Goal: Information Seeking & Learning: Learn about a topic

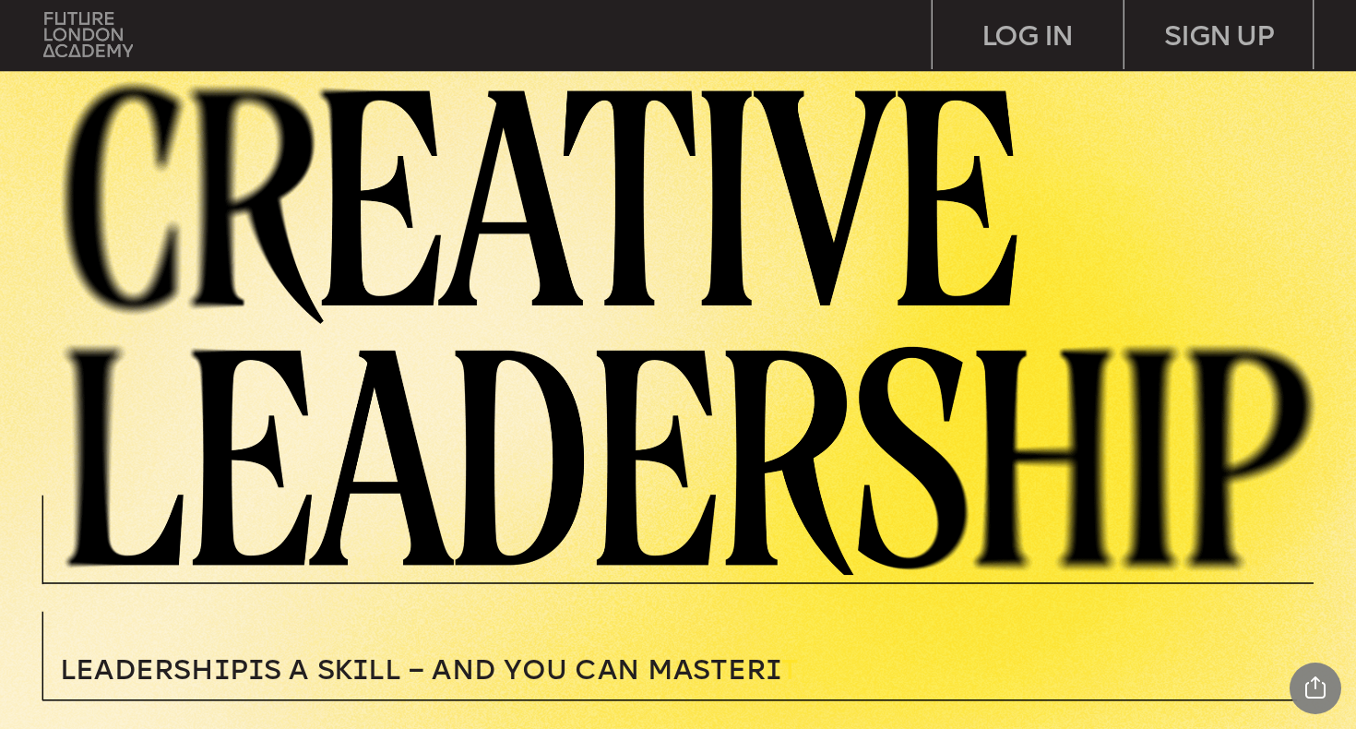
click at [91, 35] on img at bounding box center [87, 34] width 89 height 45
click at [100, 40] on img at bounding box center [87, 34] width 89 height 45
click at [114, 42] on img at bounding box center [87, 34] width 89 height 45
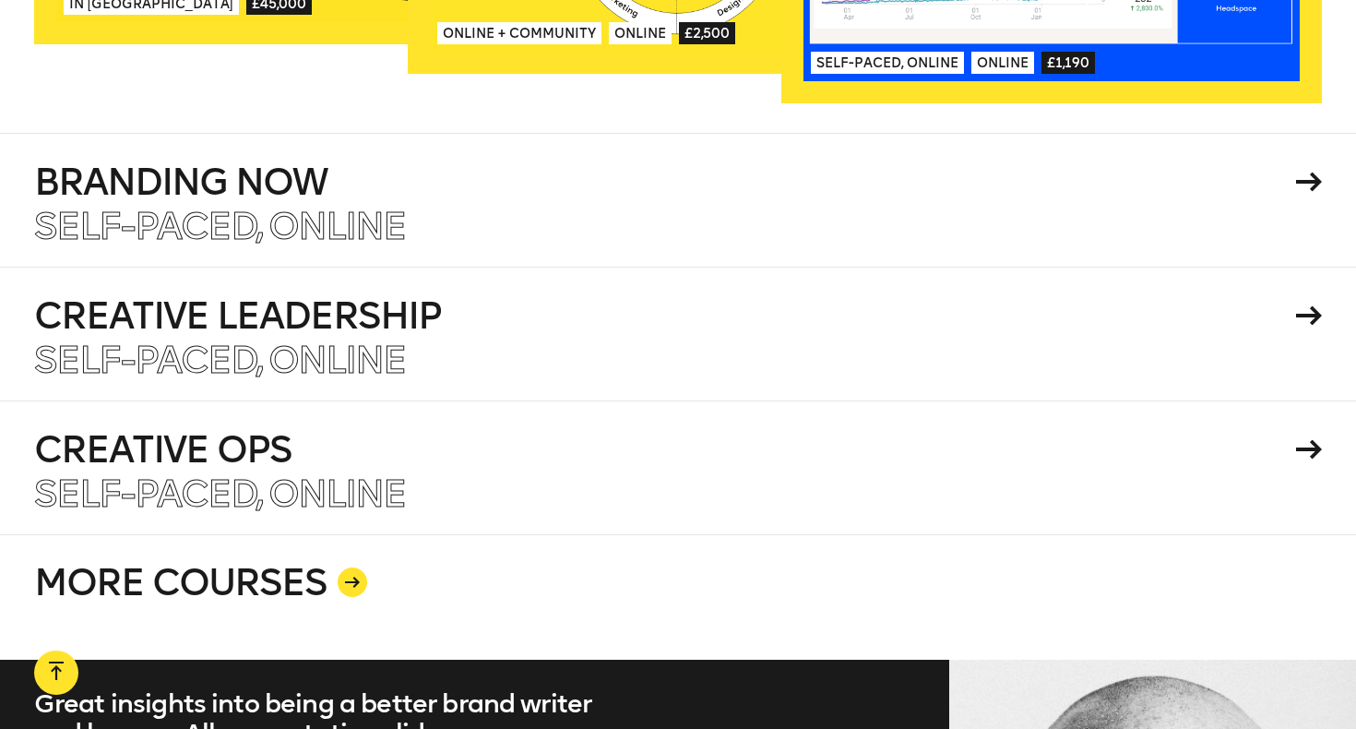
scroll to position [3189, 0]
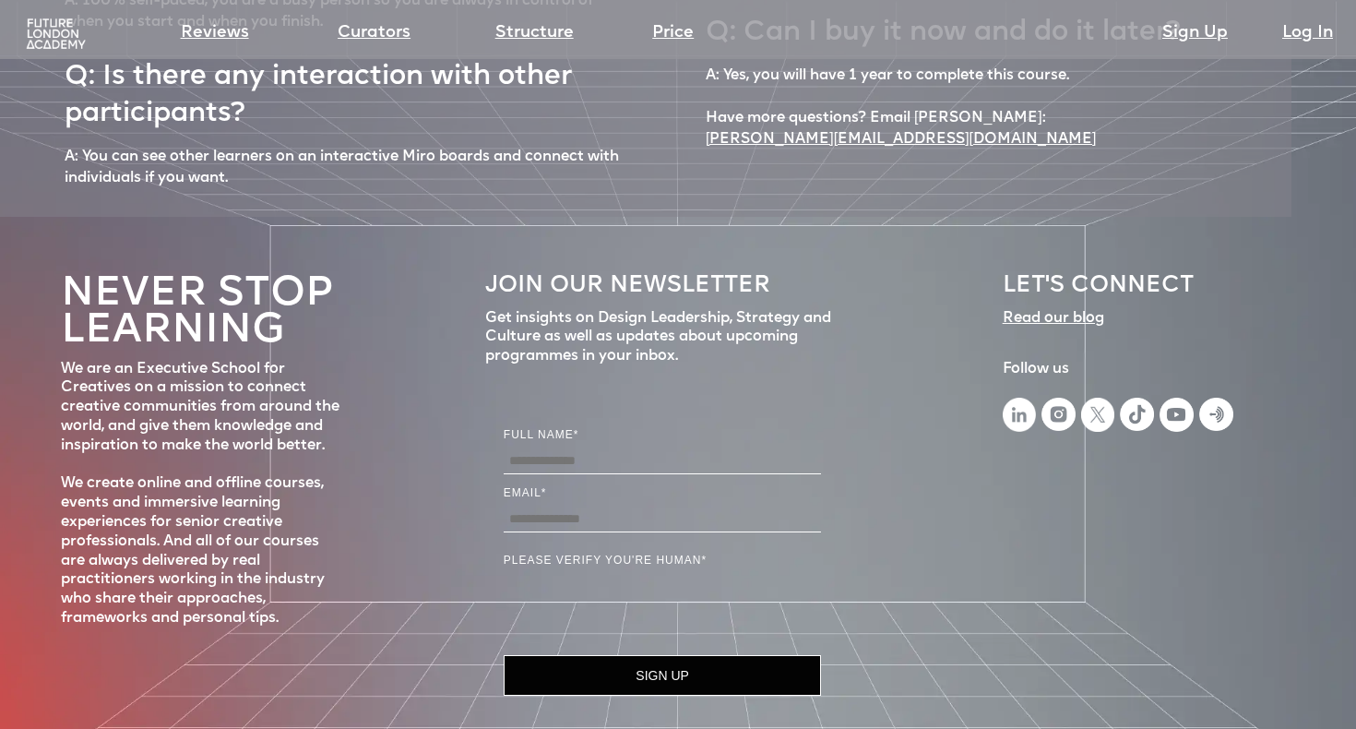
scroll to position [8293, 0]
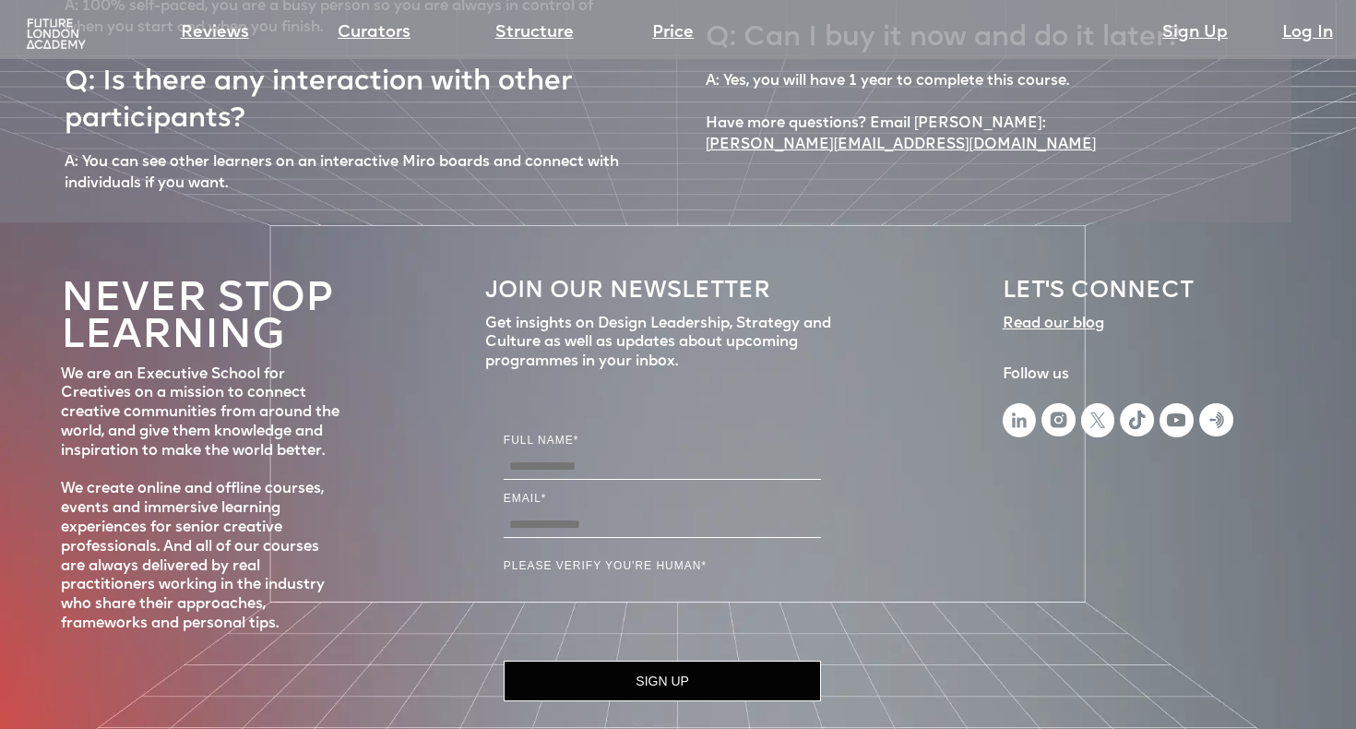
click at [1066, 403] on img at bounding box center [1059, 419] width 34 height 33
